Goal: Task Accomplishment & Management: Manage account settings

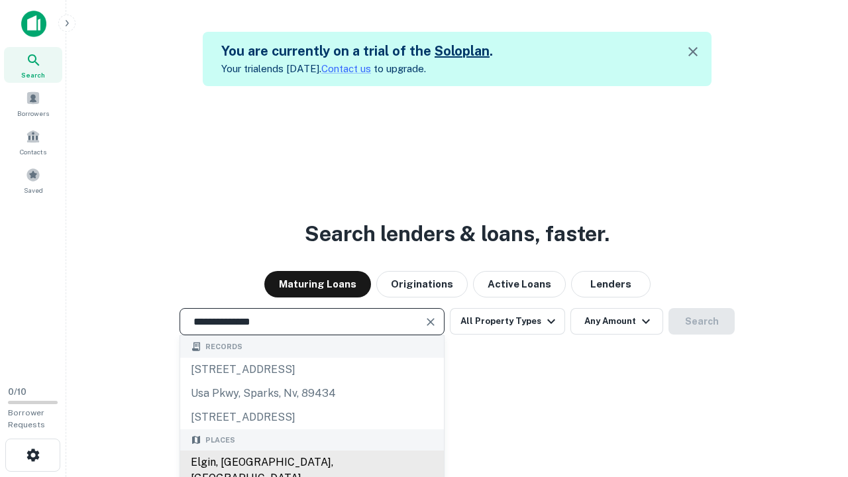
click at [311, 462] on div "Elgin, [GEOGRAPHIC_DATA], [GEOGRAPHIC_DATA]" at bounding box center [312, 471] width 264 height 40
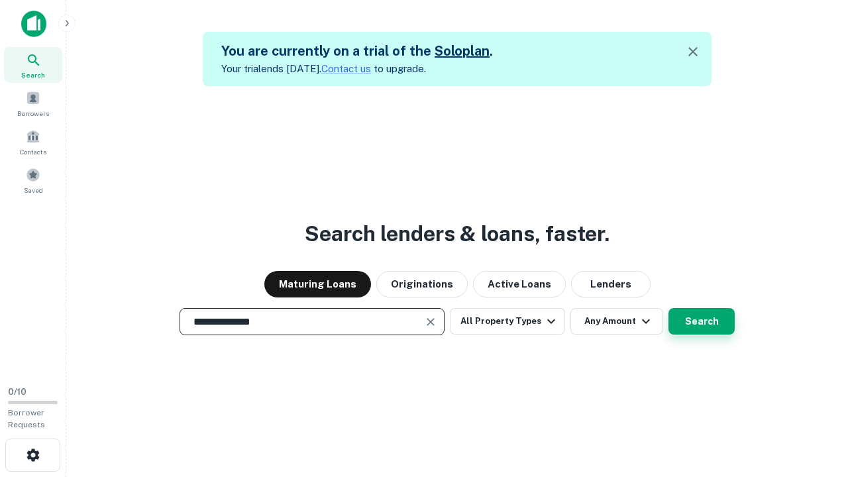
type input "**********"
click at [668, 308] on button "Search" at bounding box center [701, 321] width 66 height 27
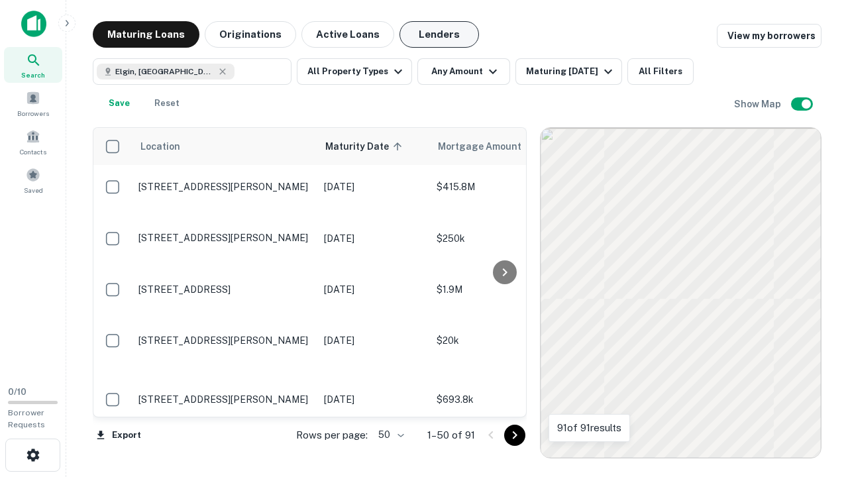
click at [439, 34] on button "Lenders" at bounding box center [440, 34] width 80 height 27
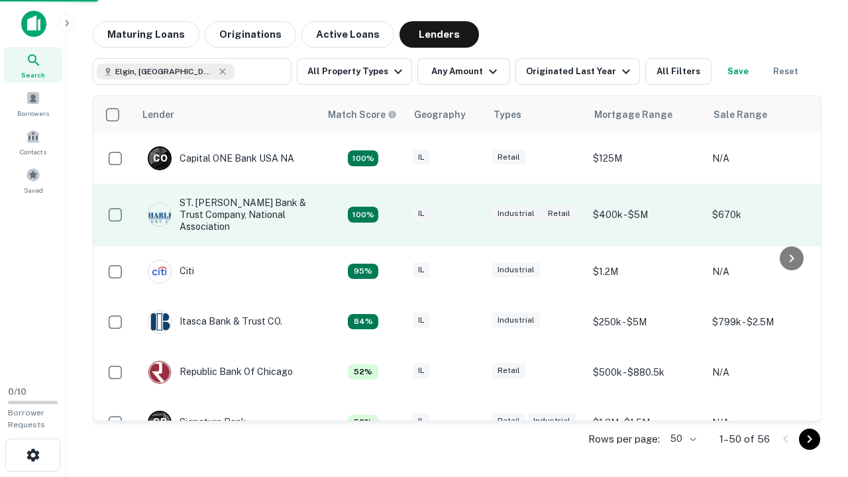
click at [470, 215] on div "IL" at bounding box center [446, 215] width 66 height 18
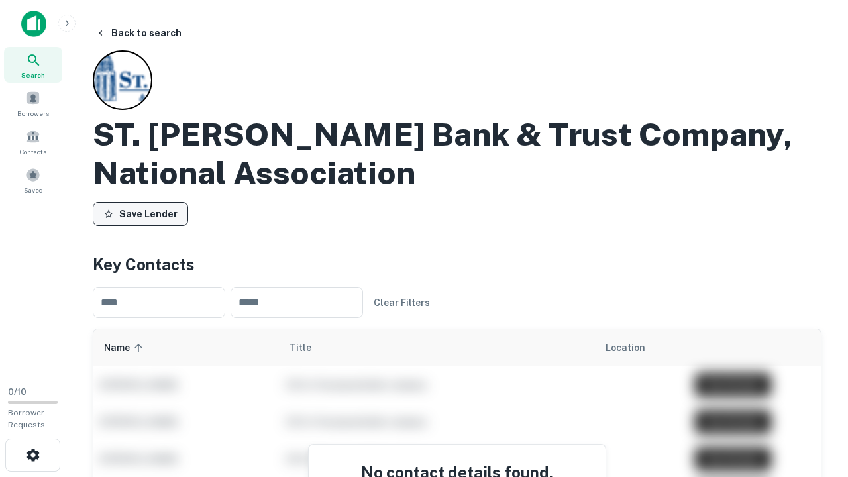
click at [140, 214] on button "Save Lender" at bounding box center [140, 214] width 95 height 24
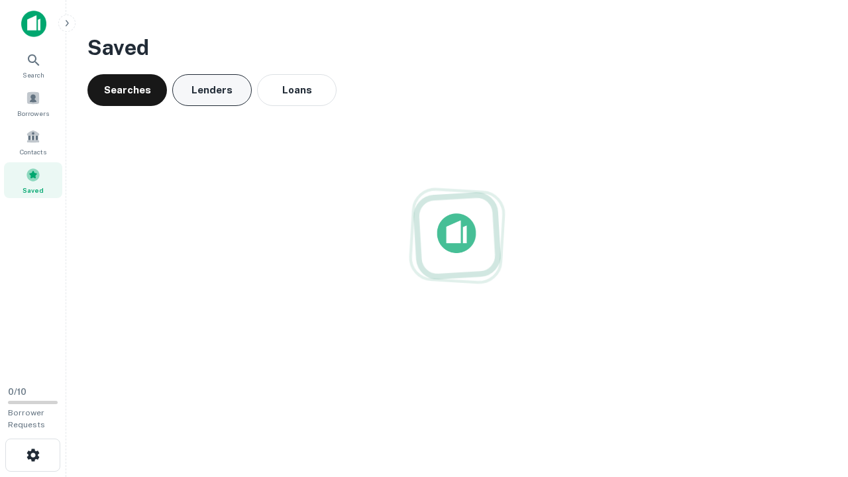
click at [212, 90] on button "Lenders" at bounding box center [212, 90] width 80 height 32
